Goal: Task Accomplishment & Management: Manage account settings

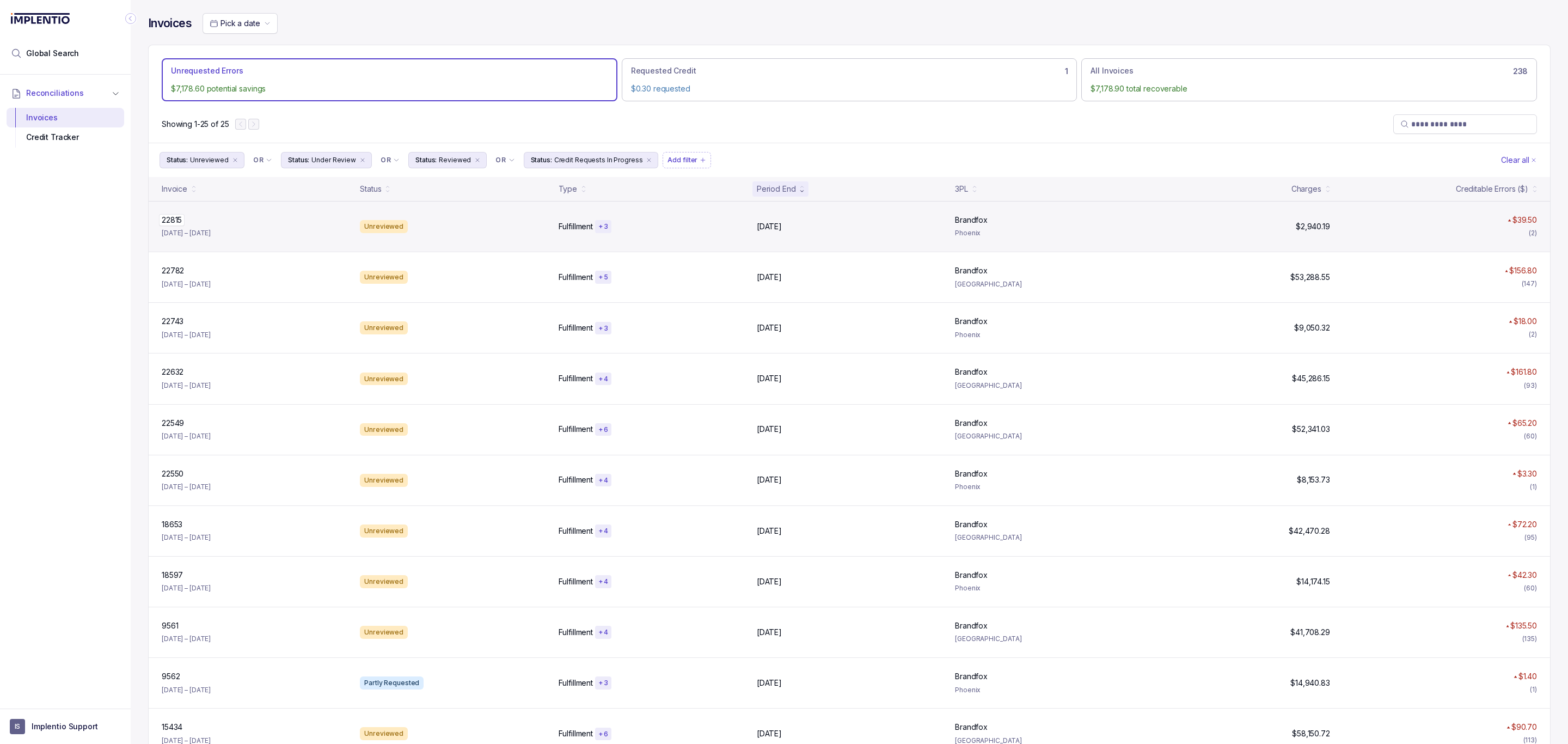
click at [177, 224] on p "22815" at bounding box center [172, 220] width 25 height 12
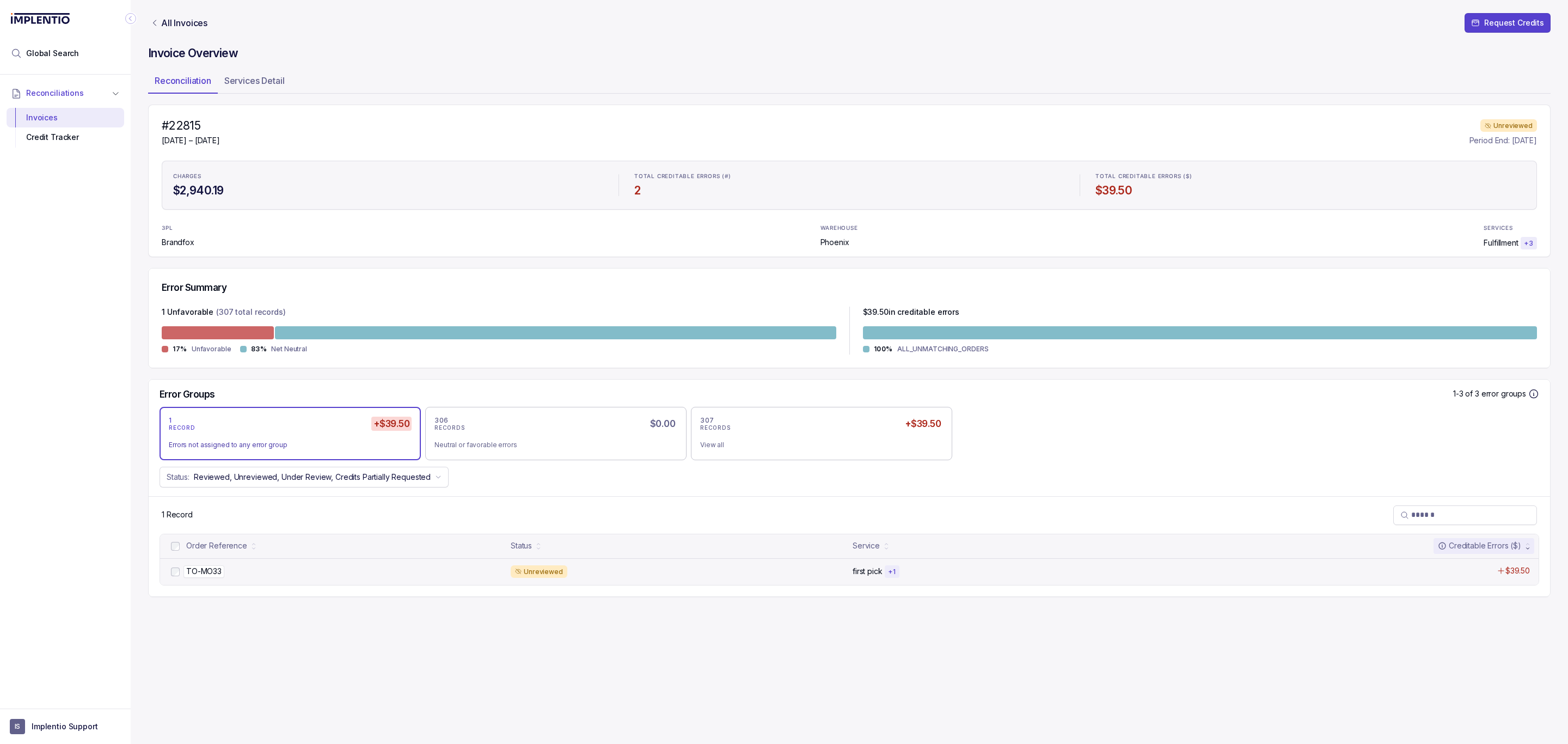
click at [213, 574] on p "TO-MO33" at bounding box center [204, 571] width 41 height 12
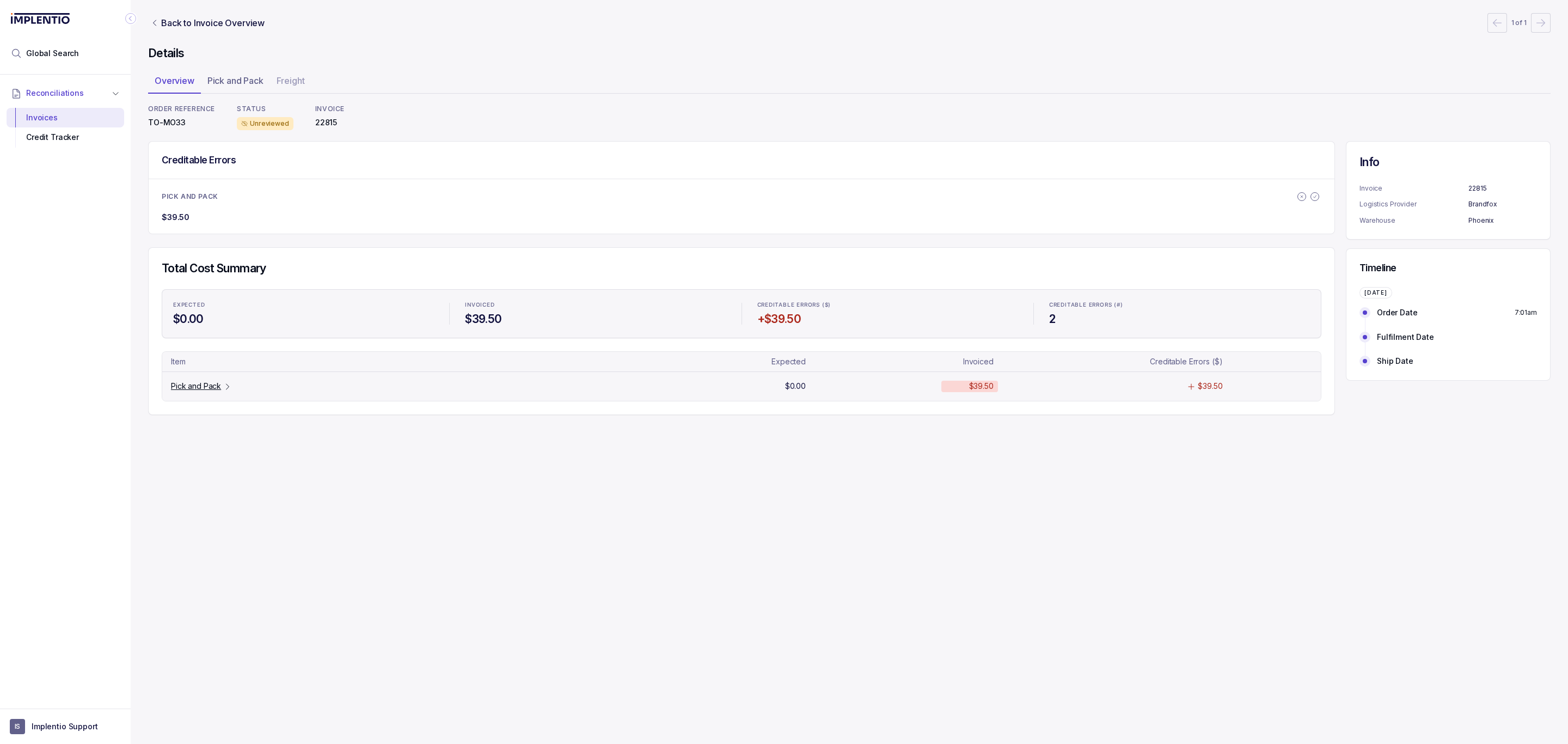
click at [188, 384] on p "Pick and Pack" at bounding box center [195, 385] width 50 height 11
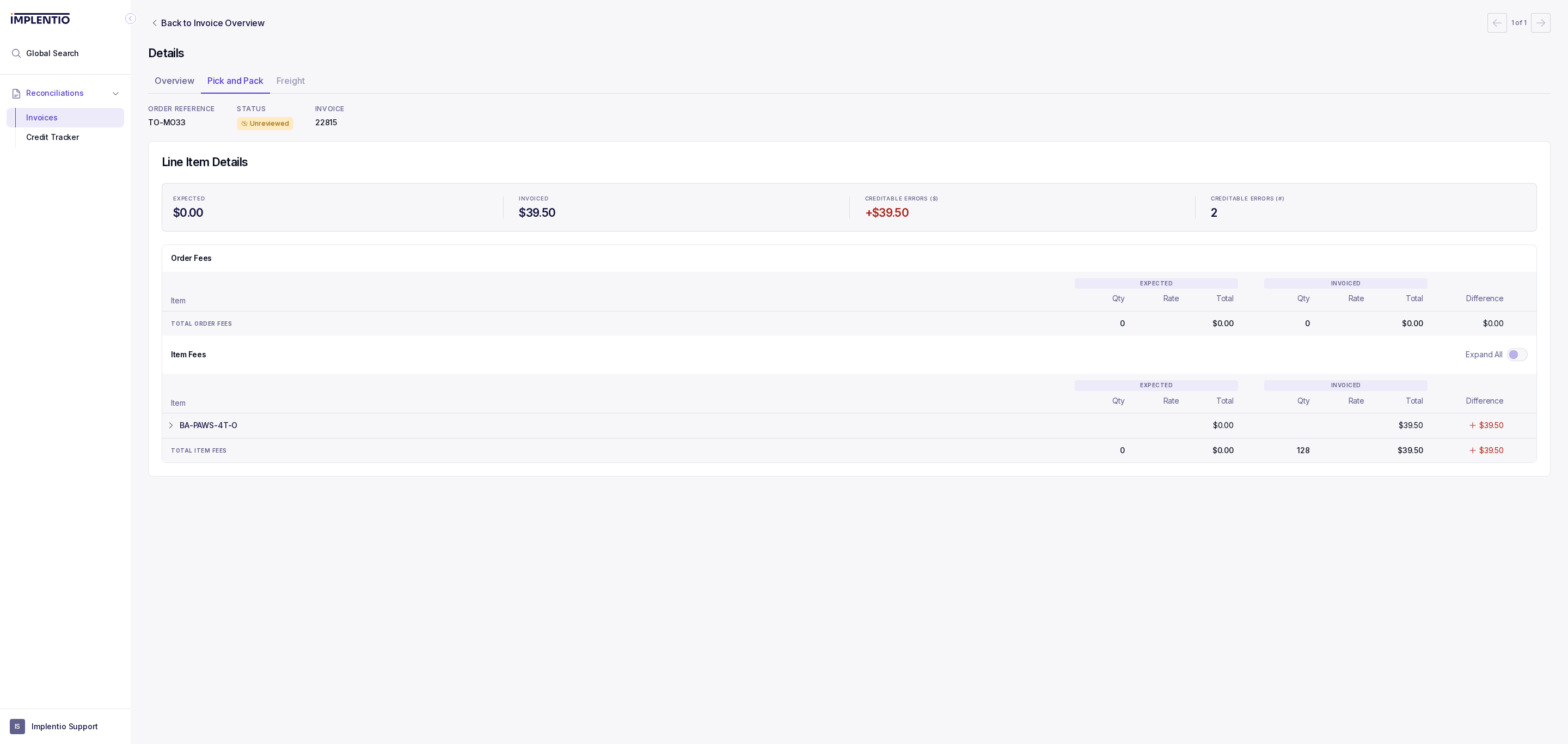
click at [200, 430] on p "BA-PAWS-4T-O" at bounding box center [209, 425] width 57 height 11
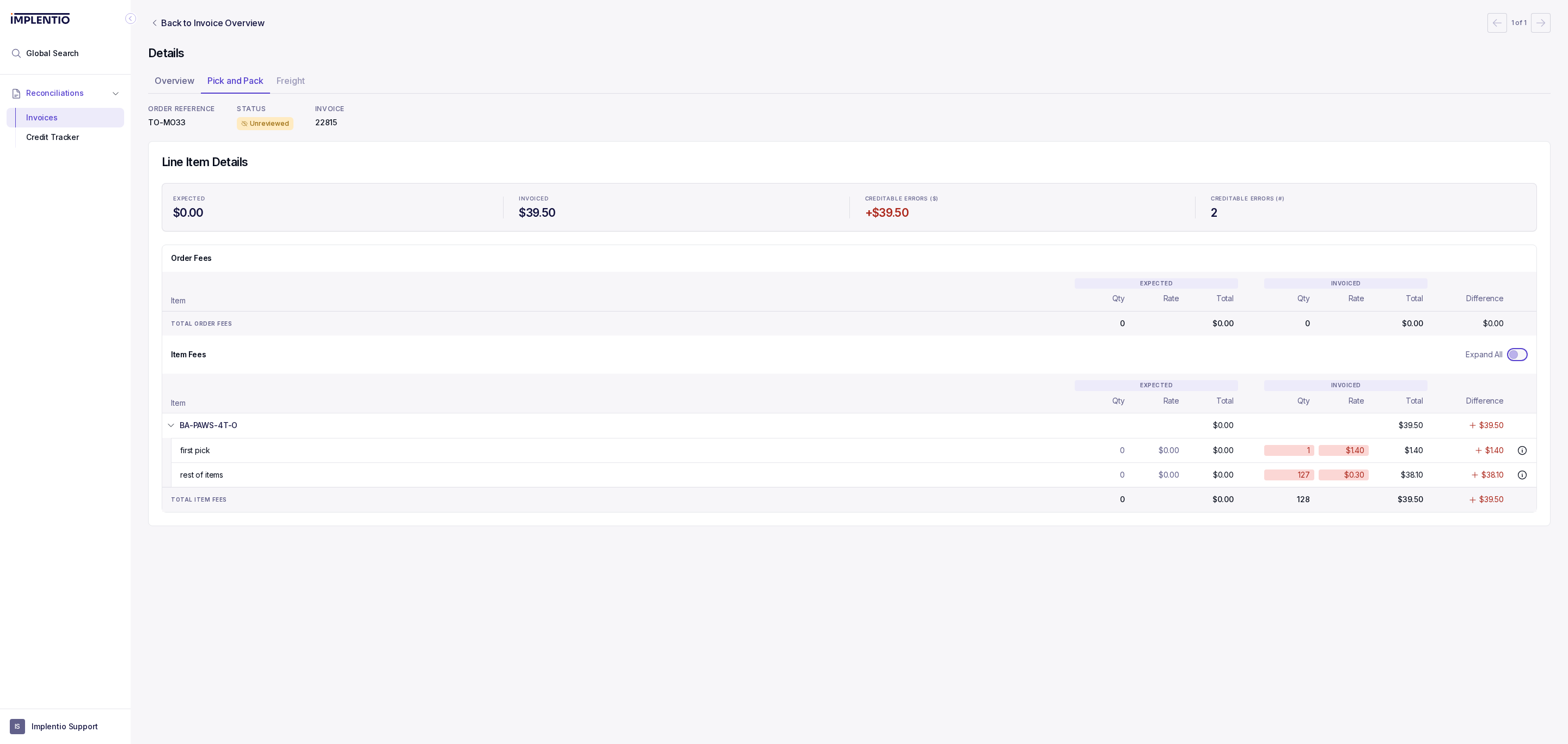
click at [1511, 356] on span "Toggle Expand All" at bounding box center [1514, 354] width 9 height 9
click at [34, 138] on div "Credit Tracker" at bounding box center [66, 137] width 100 height 20
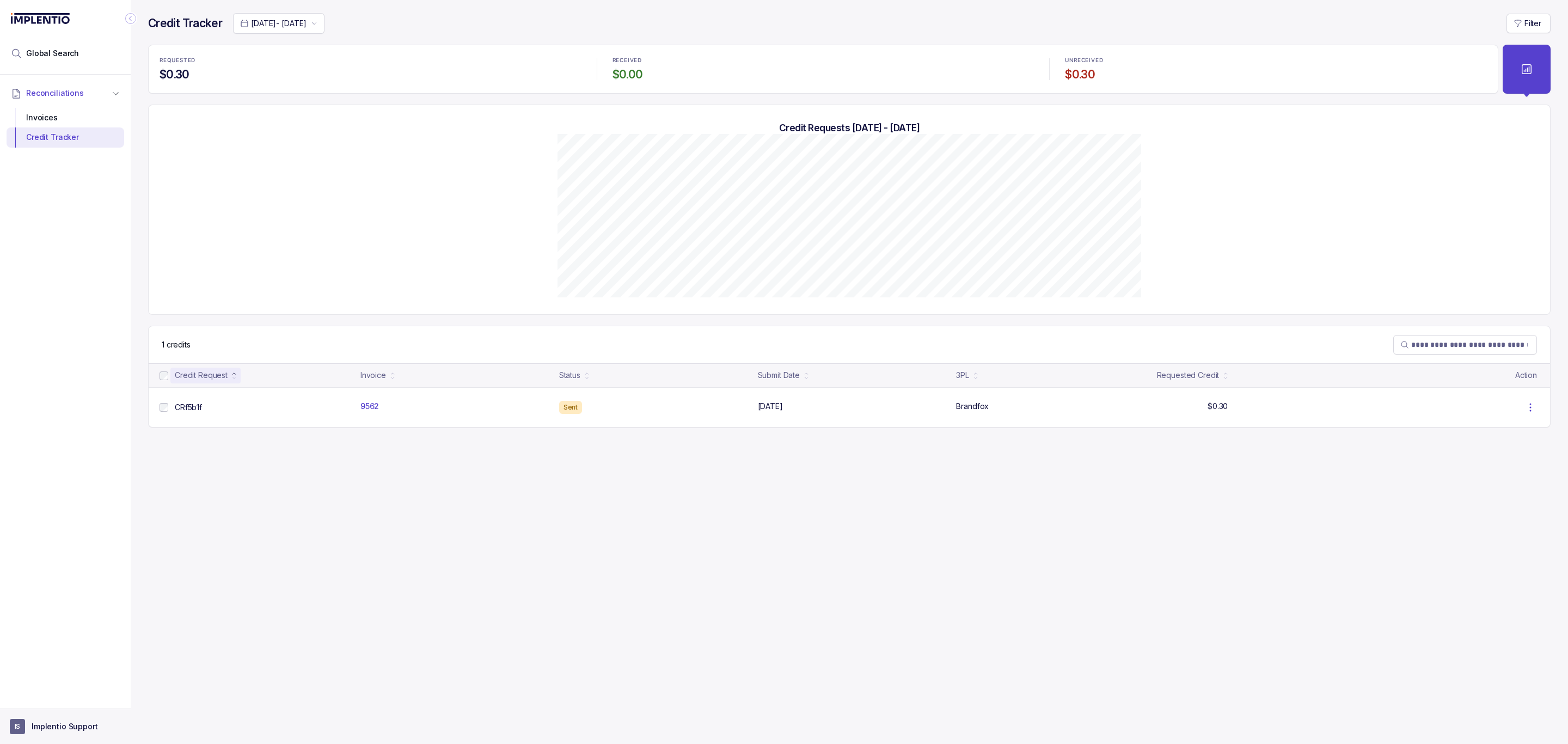
click at [34, 717] on aside "IS Implentio Support" at bounding box center [65, 726] width 131 height 35
click at [36, 727] on p "Implentio Support" at bounding box center [64, 726] width 67 height 11
click at [46, 705] on p "Logout" at bounding box center [71, 702] width 90 height 11
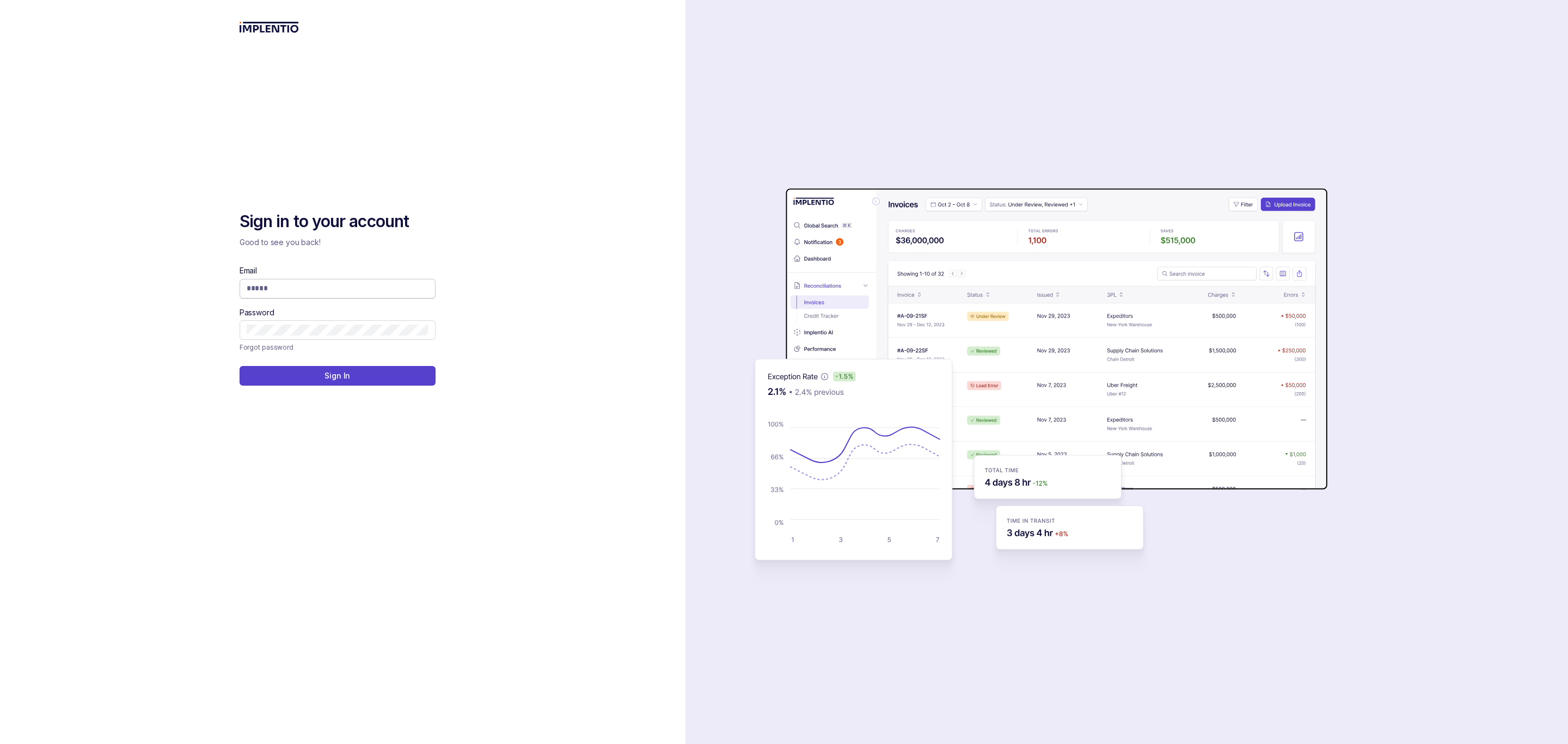
click at [269, 287] on input "Email" at bounding box center [337, 287] width 182 height 11
type input "**********"
